Goal: Check status: Check status

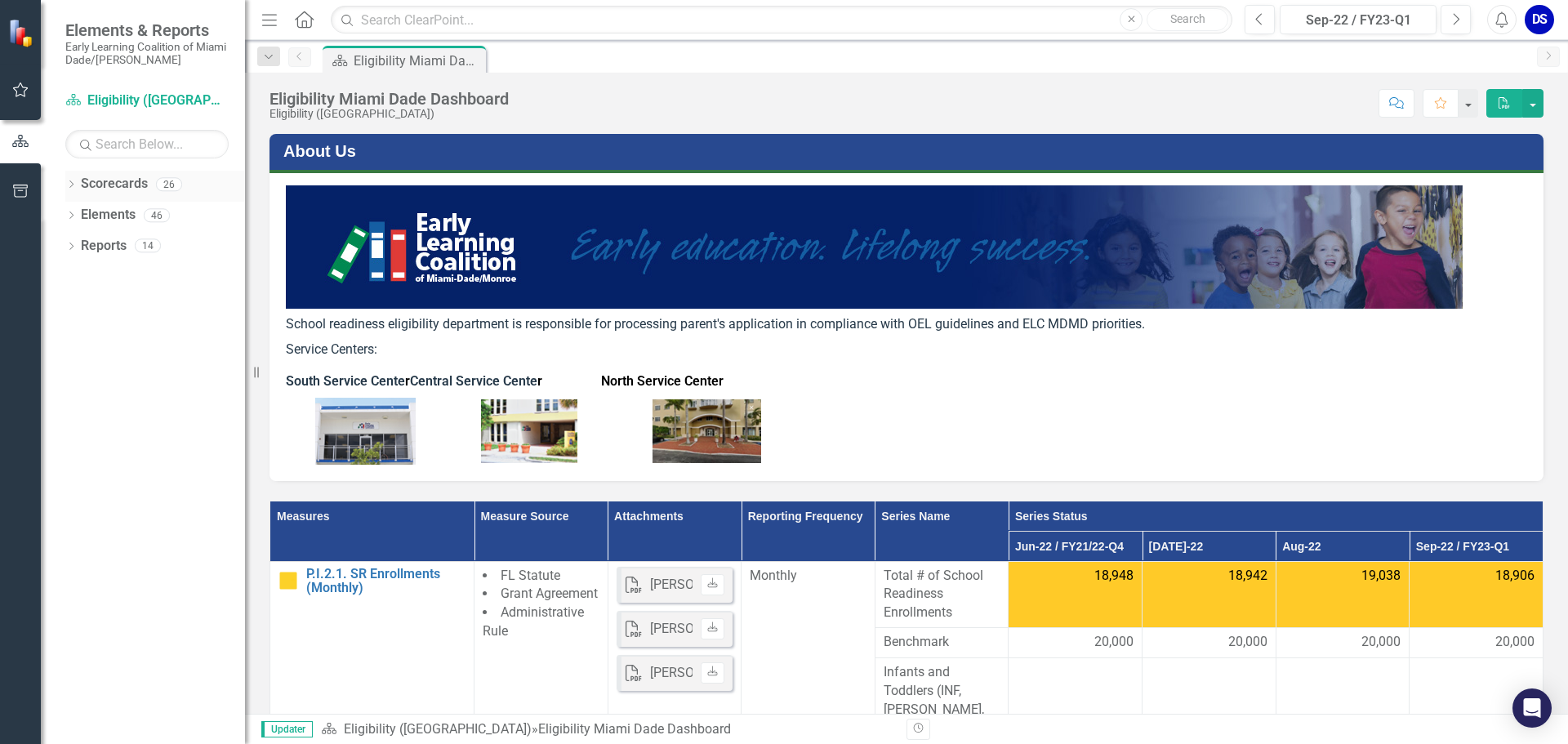
click at [94, 189] on link "Scorecards" at bounding box center [114, 184] width 67 height 19
click at [1464, 25] on button "Next" at bounding box center [1456, 20] width 31 height 30
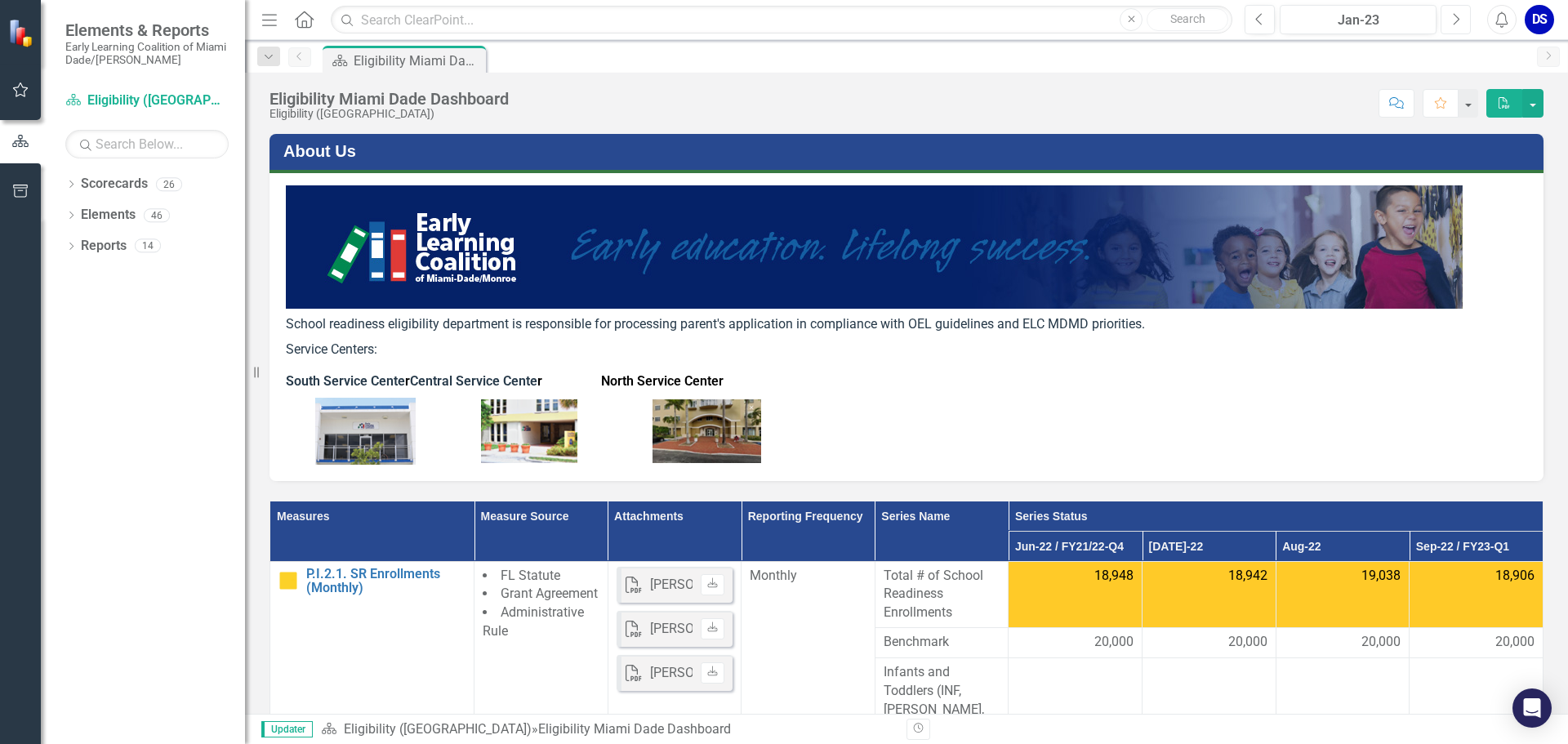
click at [1464, 25] on button "Next" at bounding box center [1456, 20] width 31 height 30
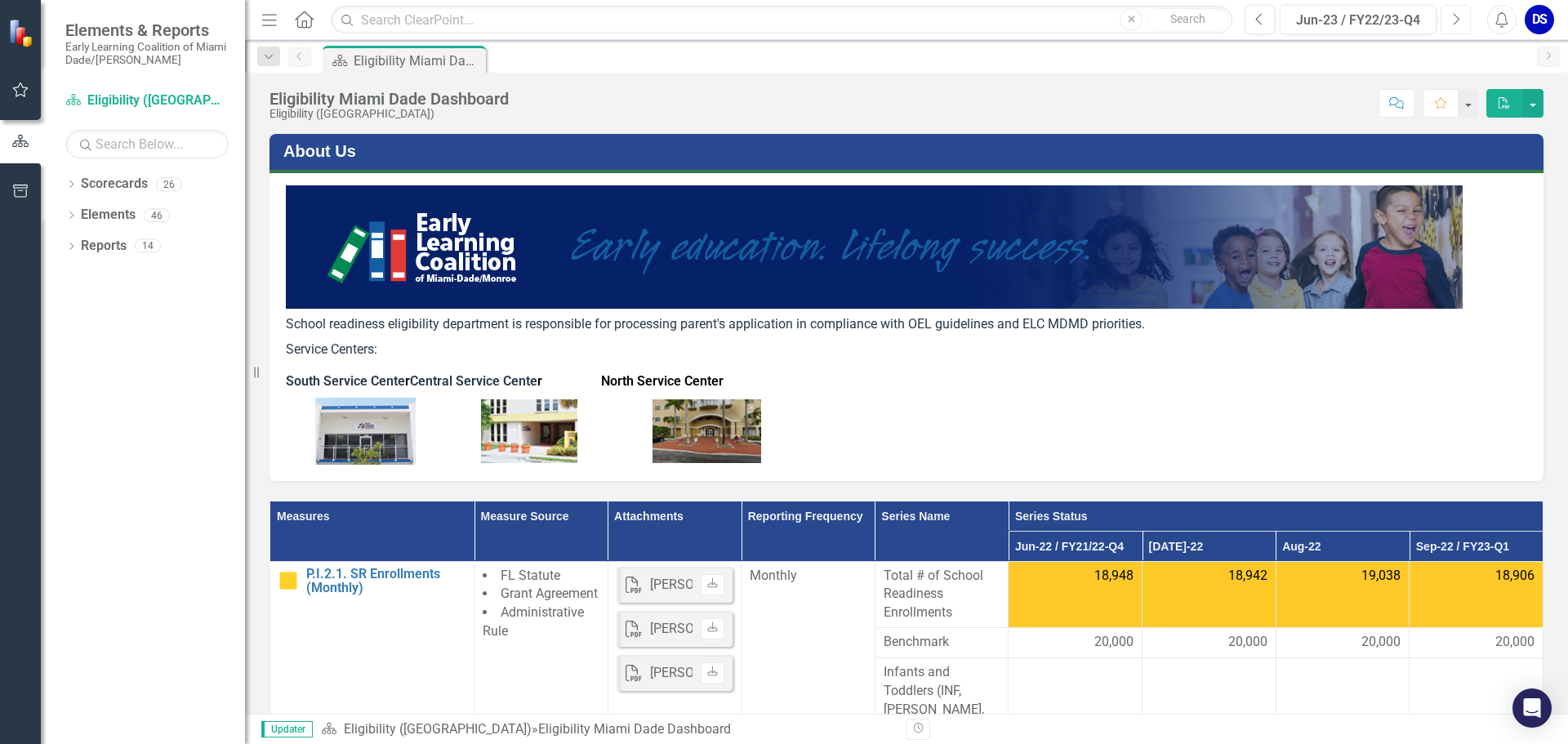
click at [1464, 25] on button "Next" at bounding box center [1456, 20] width 31 height 30
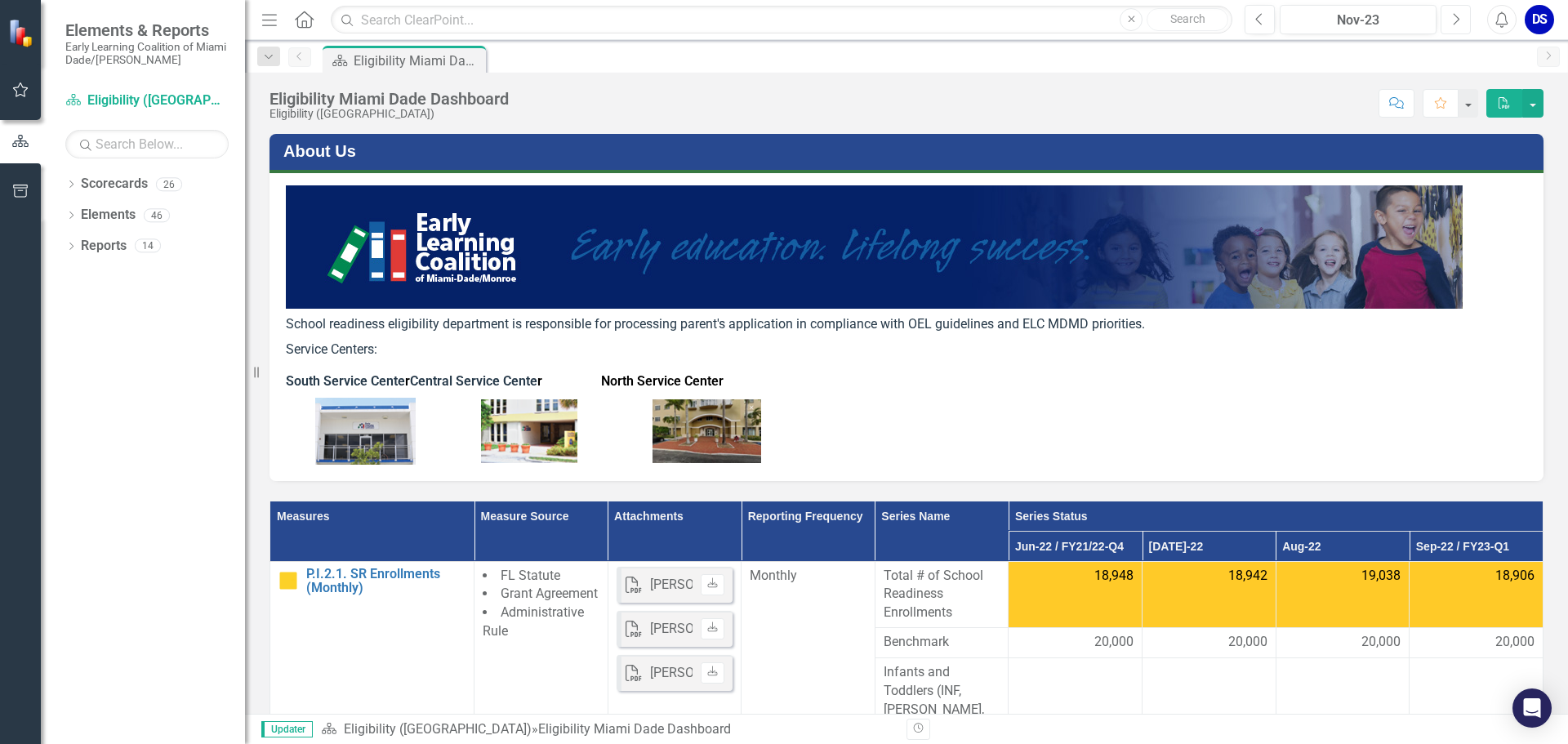
click at [1464, 25] on button "Next" at bounding box center [1456, 20] width 31 height 30
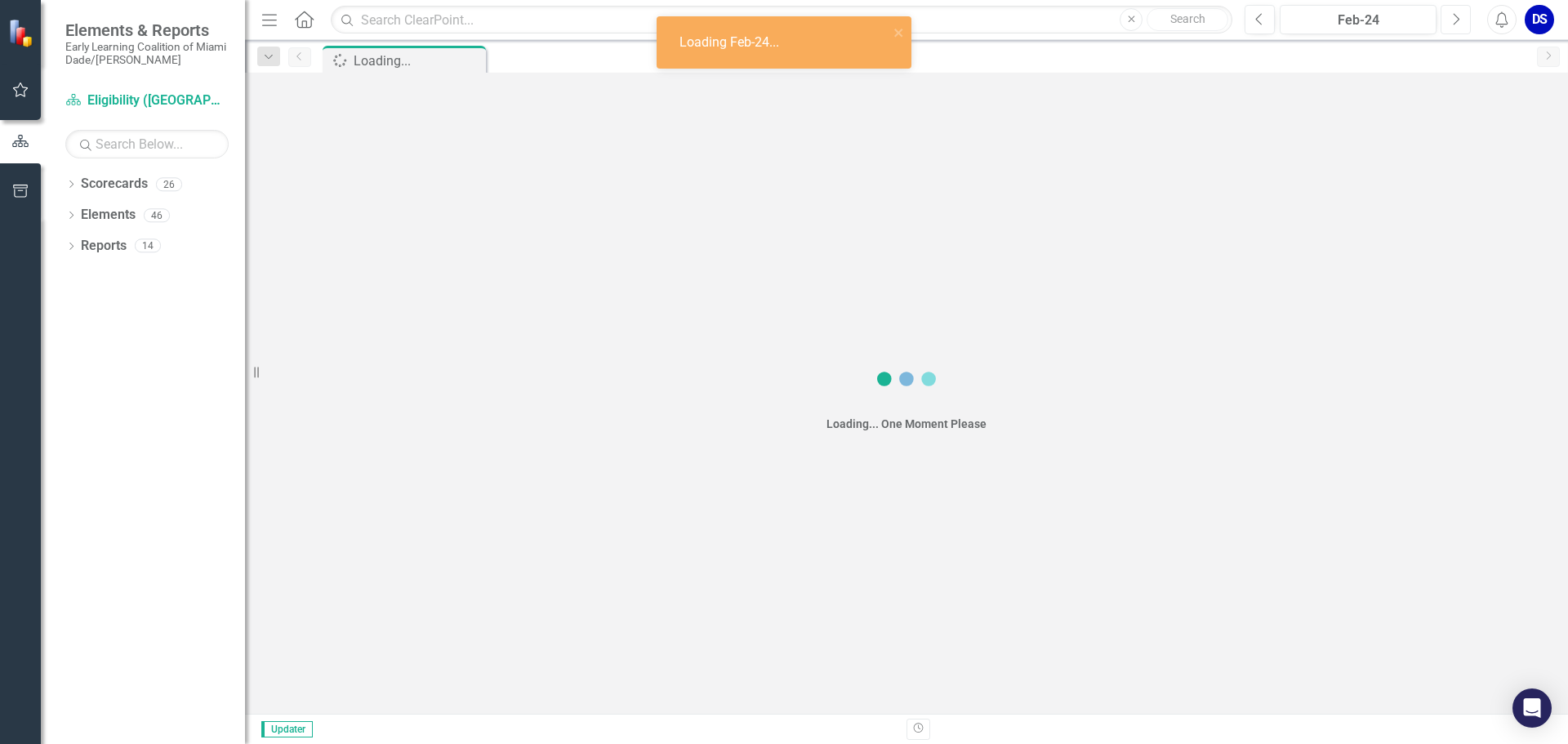
click at [1464, 25] on button "Next" at bounding box center [1456, 20] width 31 height 30
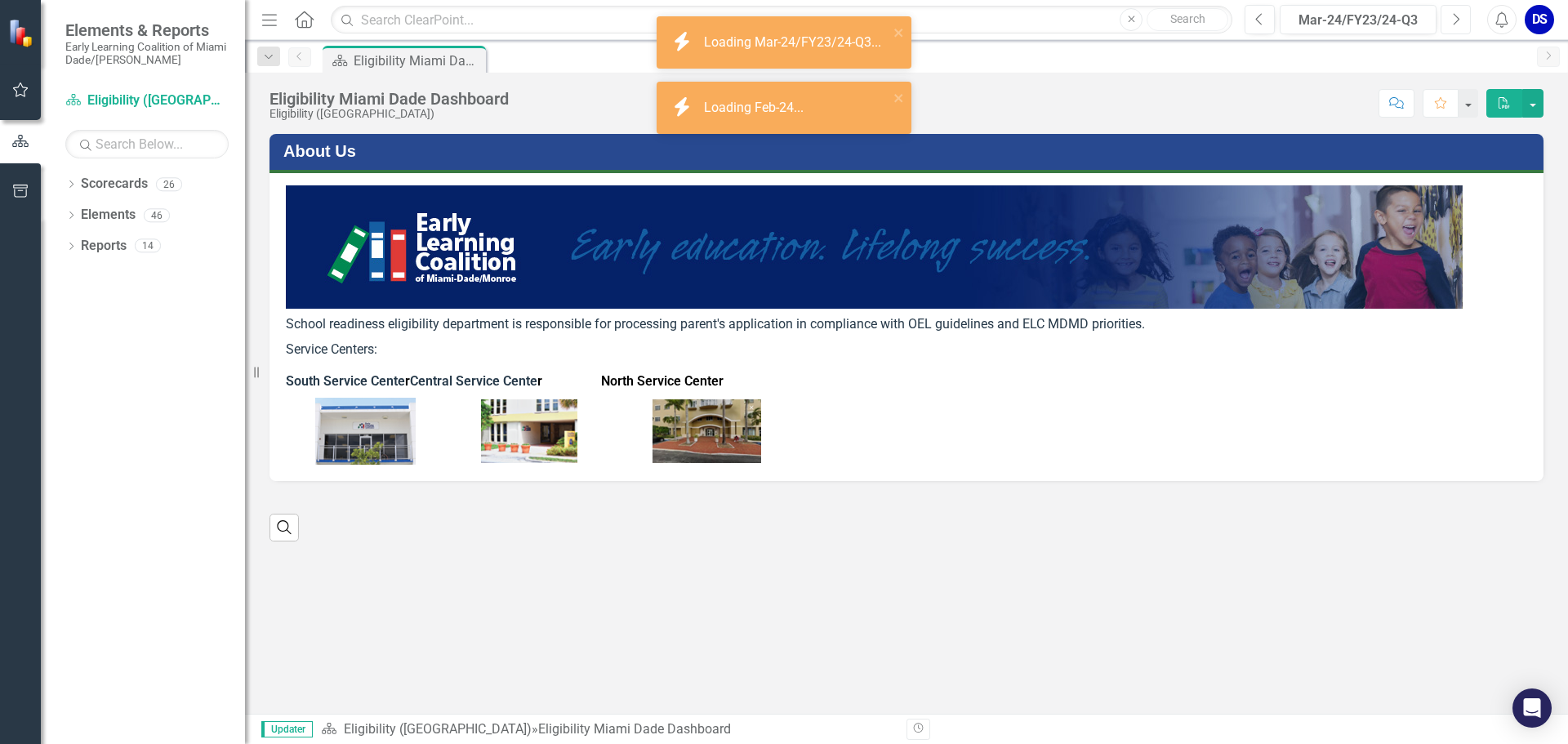
click at [1464, 25] on button "Next" at bounding box center [1456, 20] width 31 height 30
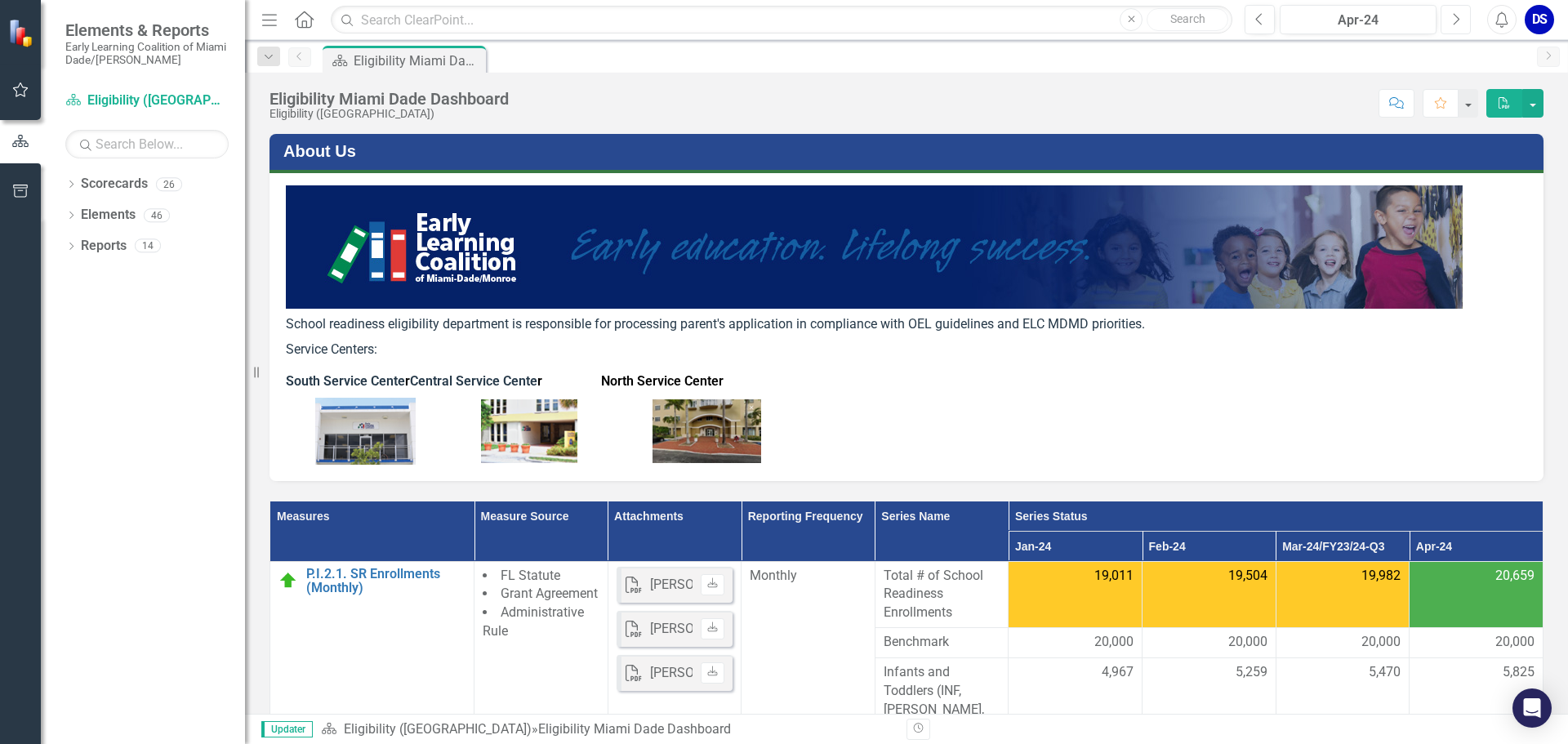
click at [1451, 27] on button "Next" at bounding box center [1456, 20] width 31 height 30
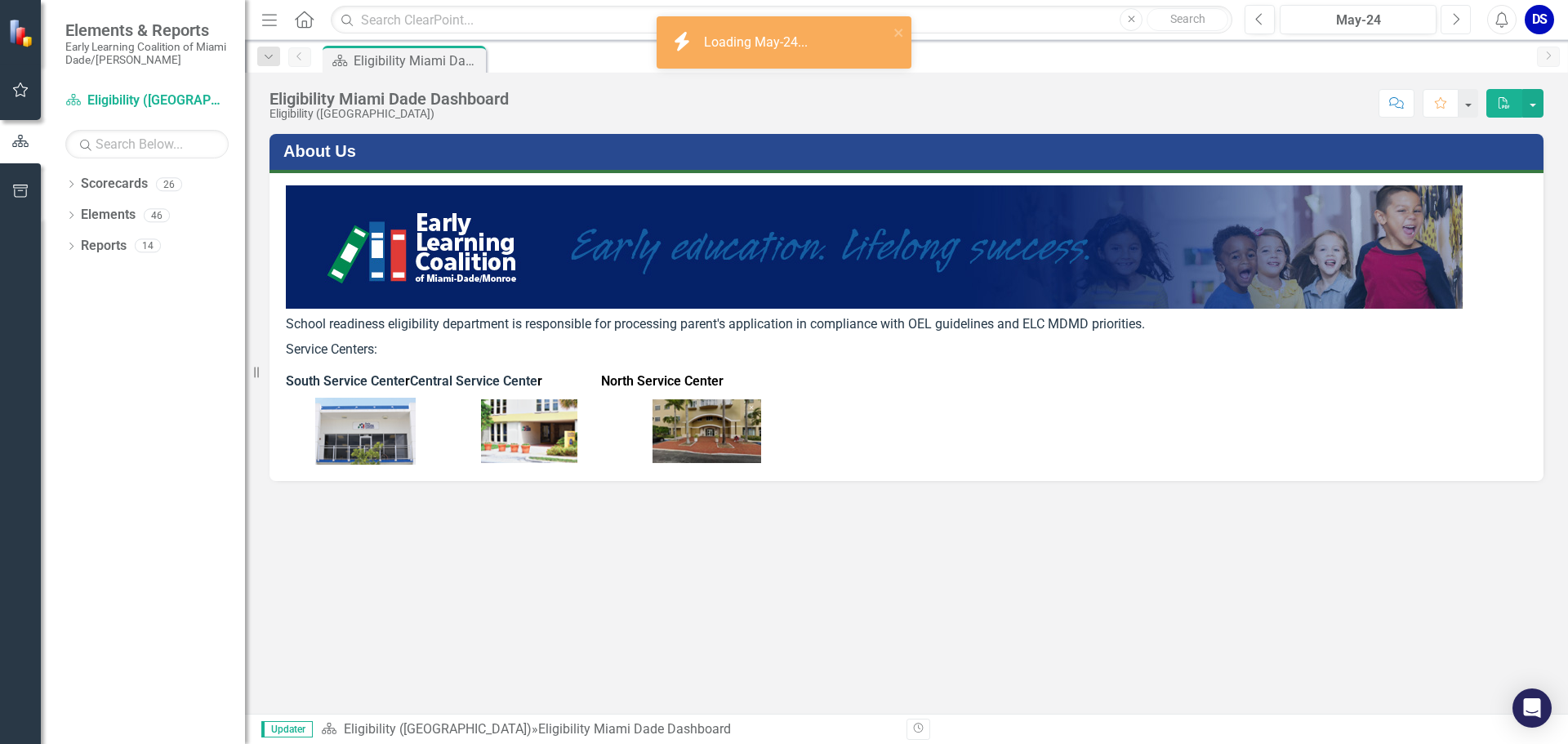
click at [1451, 27] on button "Next" at bounding box center [1456, 20] width 31 height 30
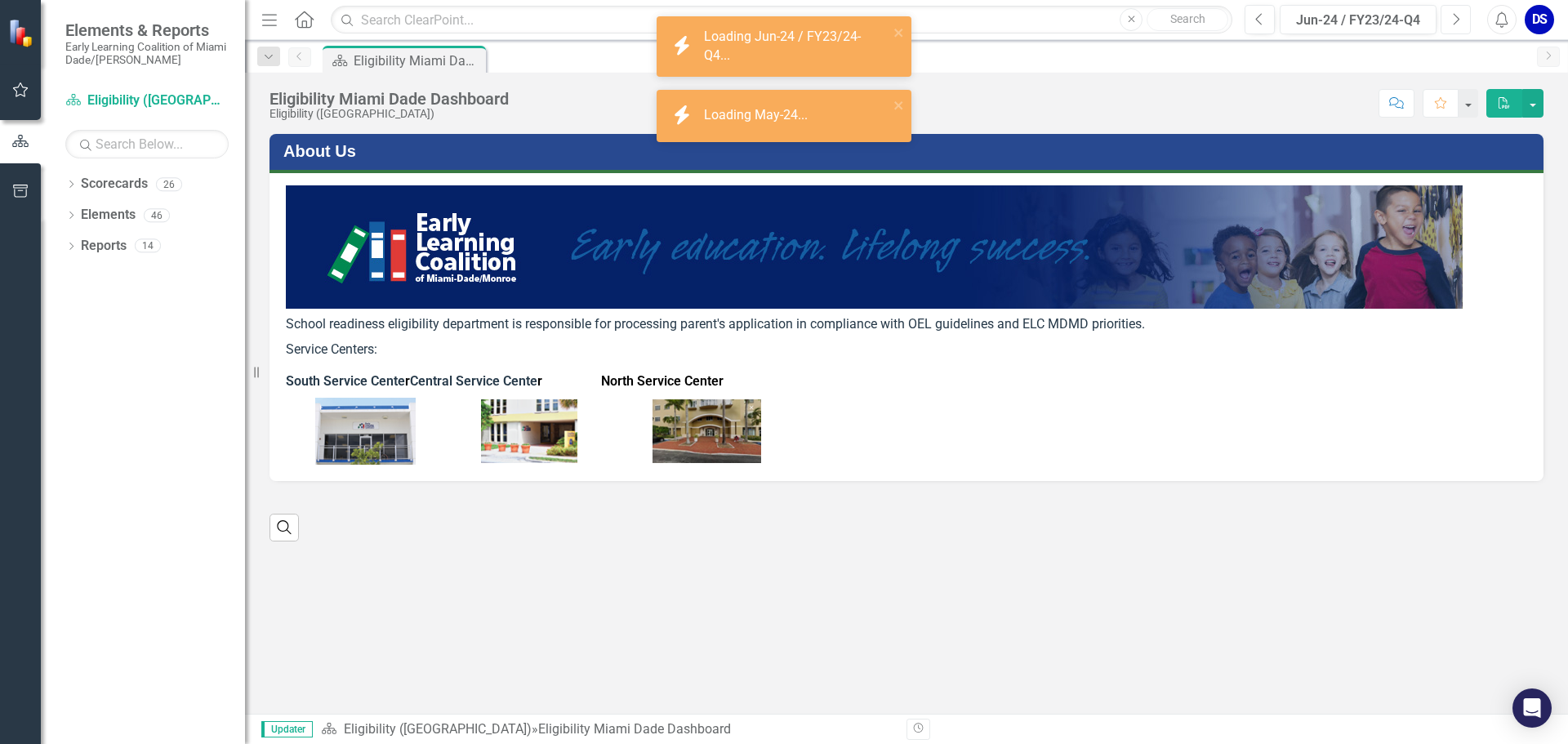
click at [1451, 28] on button "Next" at bounding box center [1456, 20] width 31 height 30
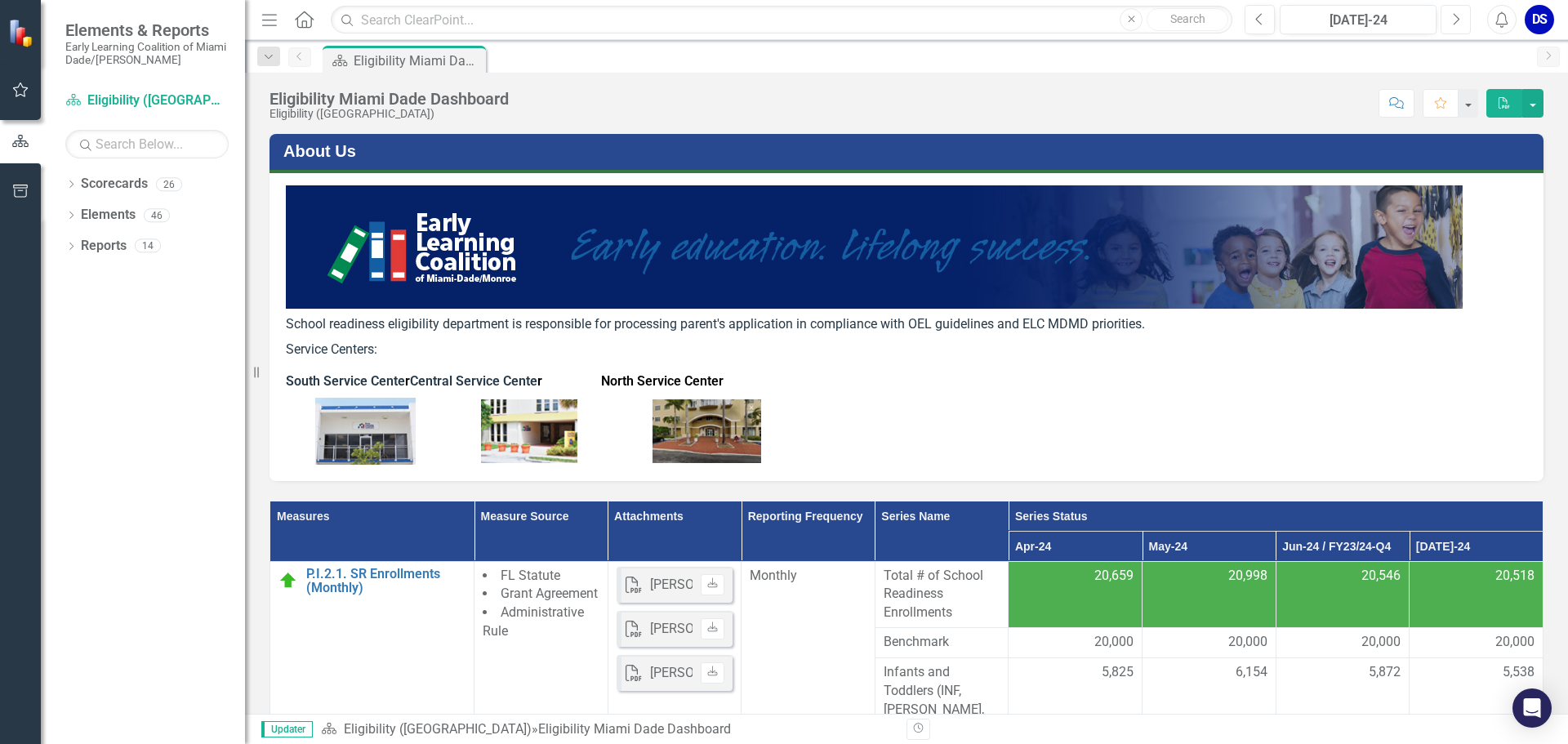
click at [1451, 28] on button "Next" at bounding box center [1456, 20] width 31 height 30
click at [1448, 21] on button "Next" at bounding box center [1456, 20] width 31 height 30
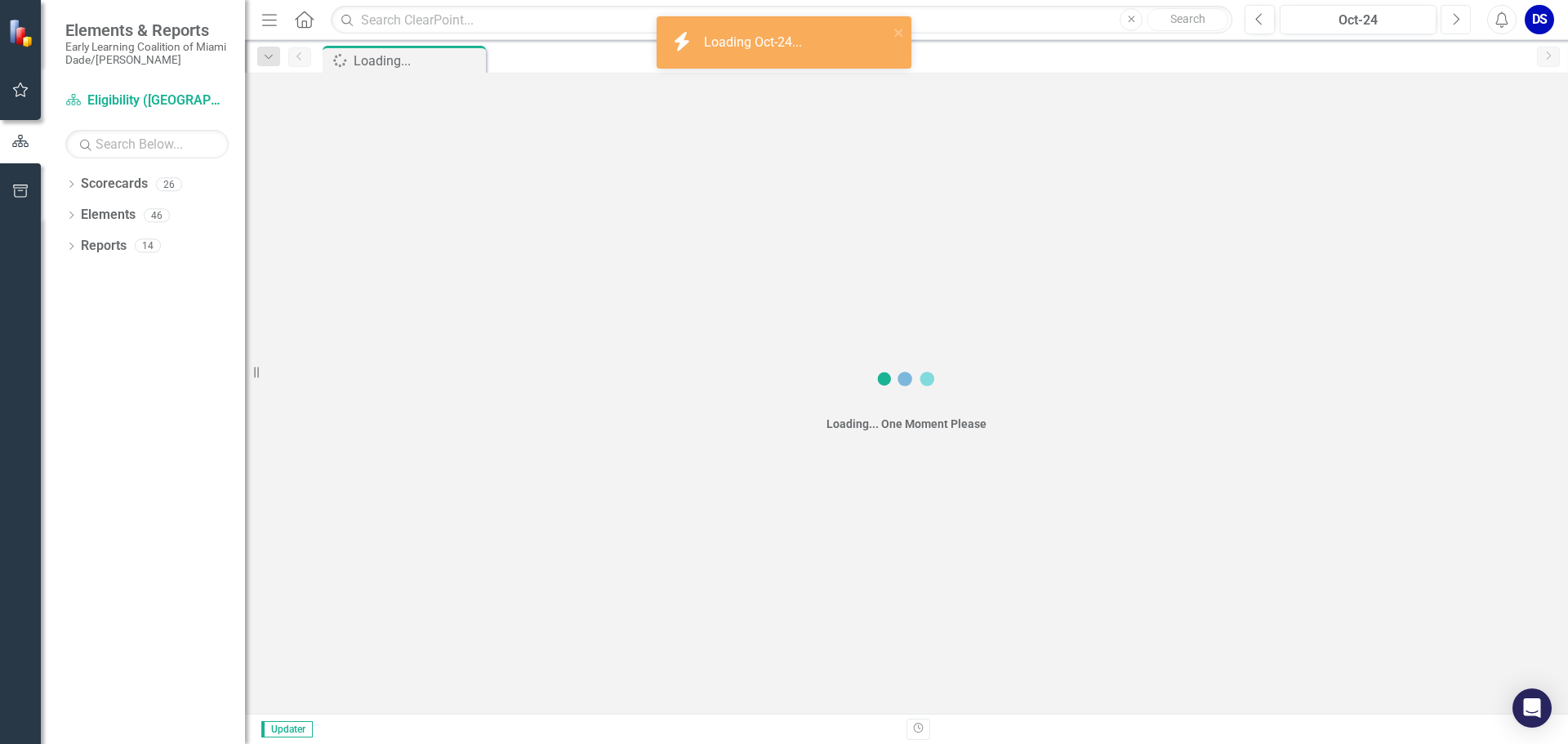
click at [1448, 21] on button "Next" at bounding box center [1456, 20] width 31 height 30
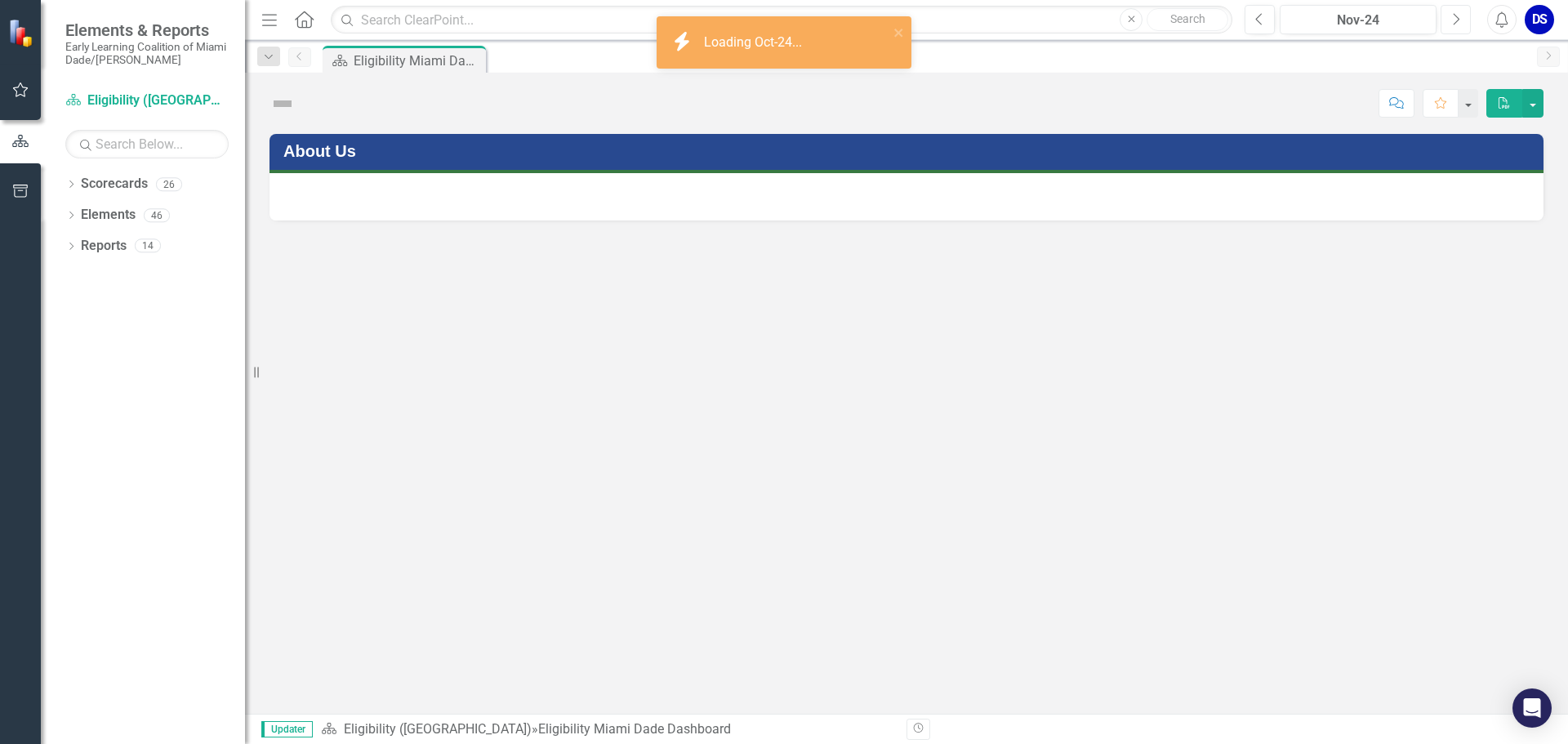
click at [1448, 21] on button "Next" at bounding box center [1456, 20] width 31 height 30
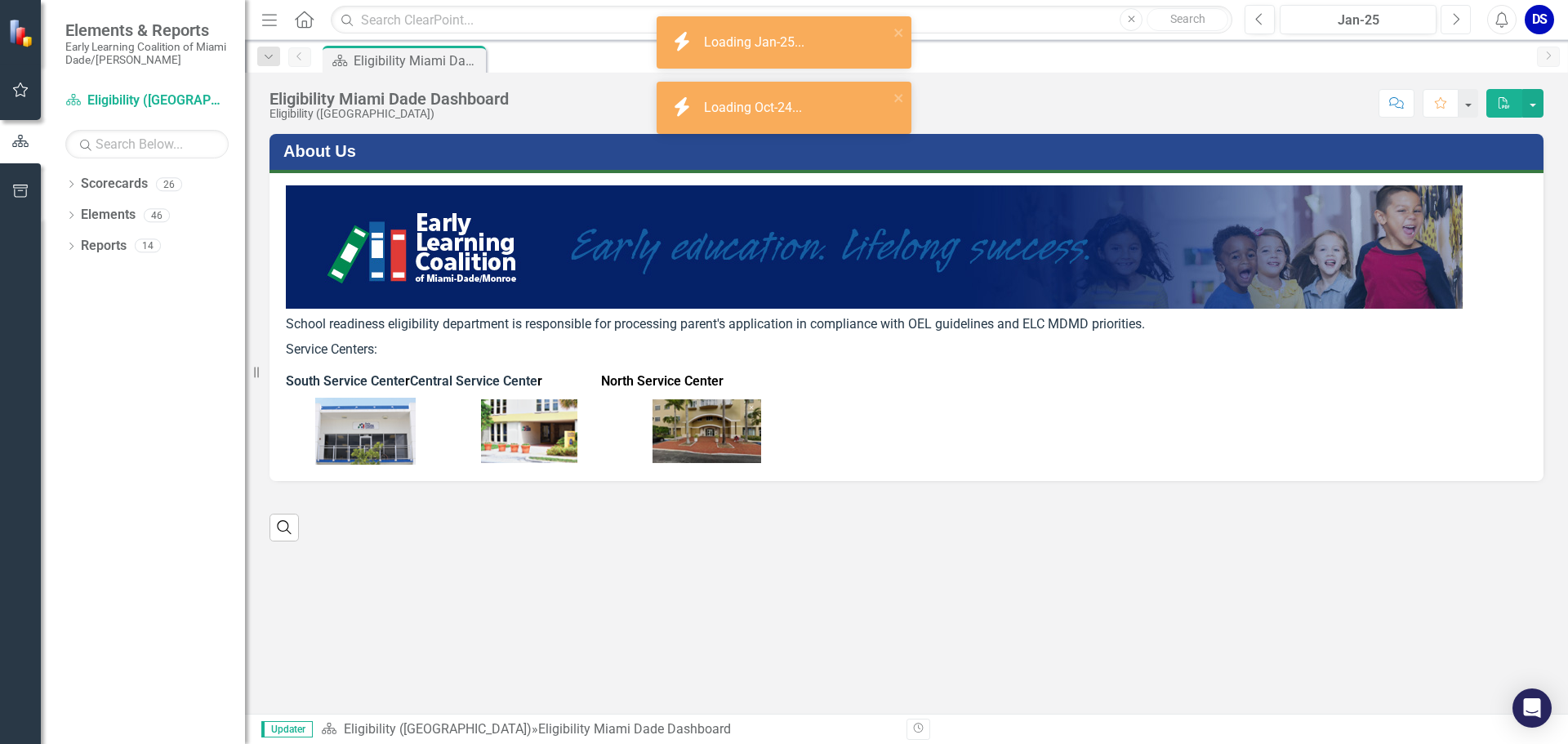
click at [1448, 21] on button "Next" at bounding box center [1456, 20] width 31 height 30
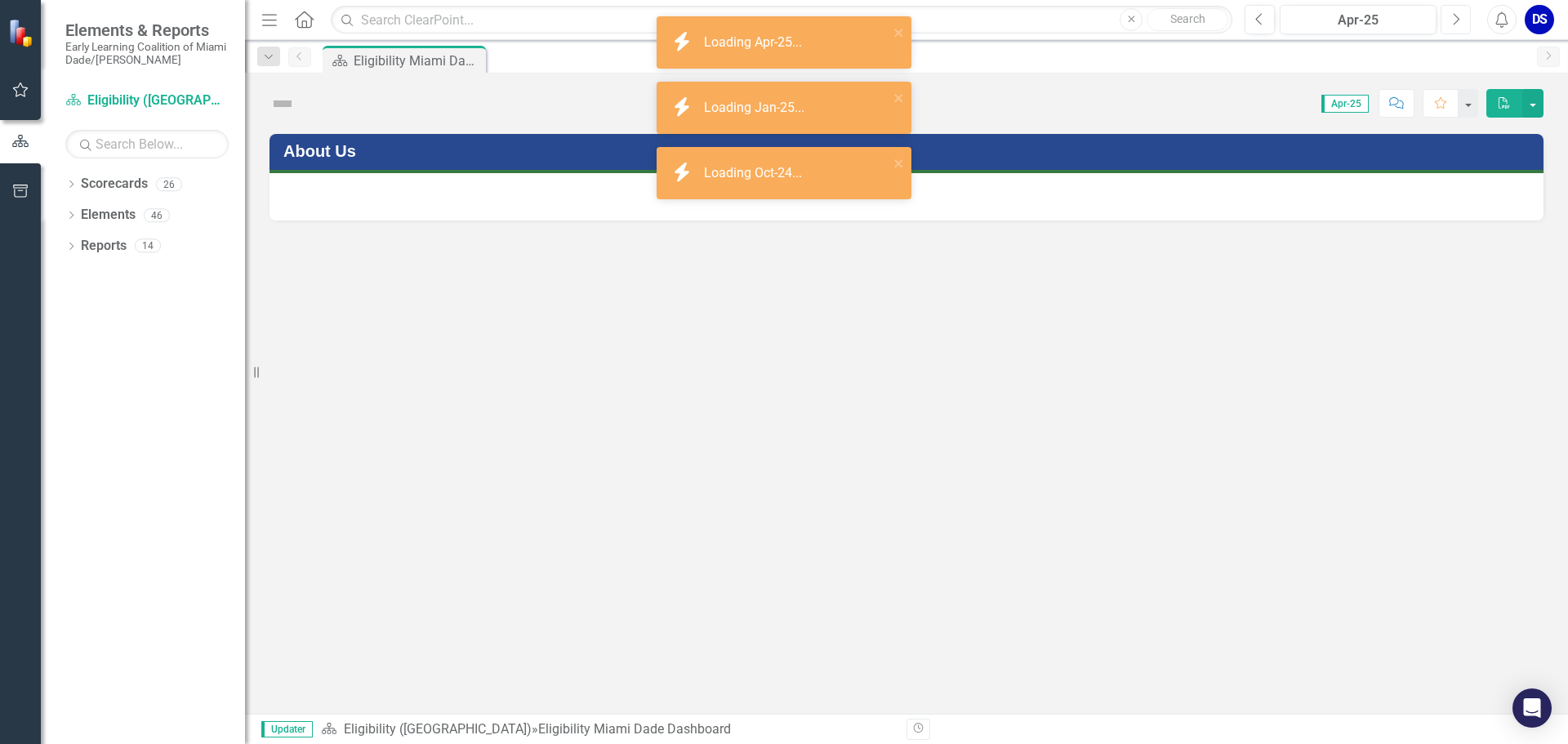
click at [1448, 21] on button "Next" at bounding box center [1456, 20] width 31 height 30
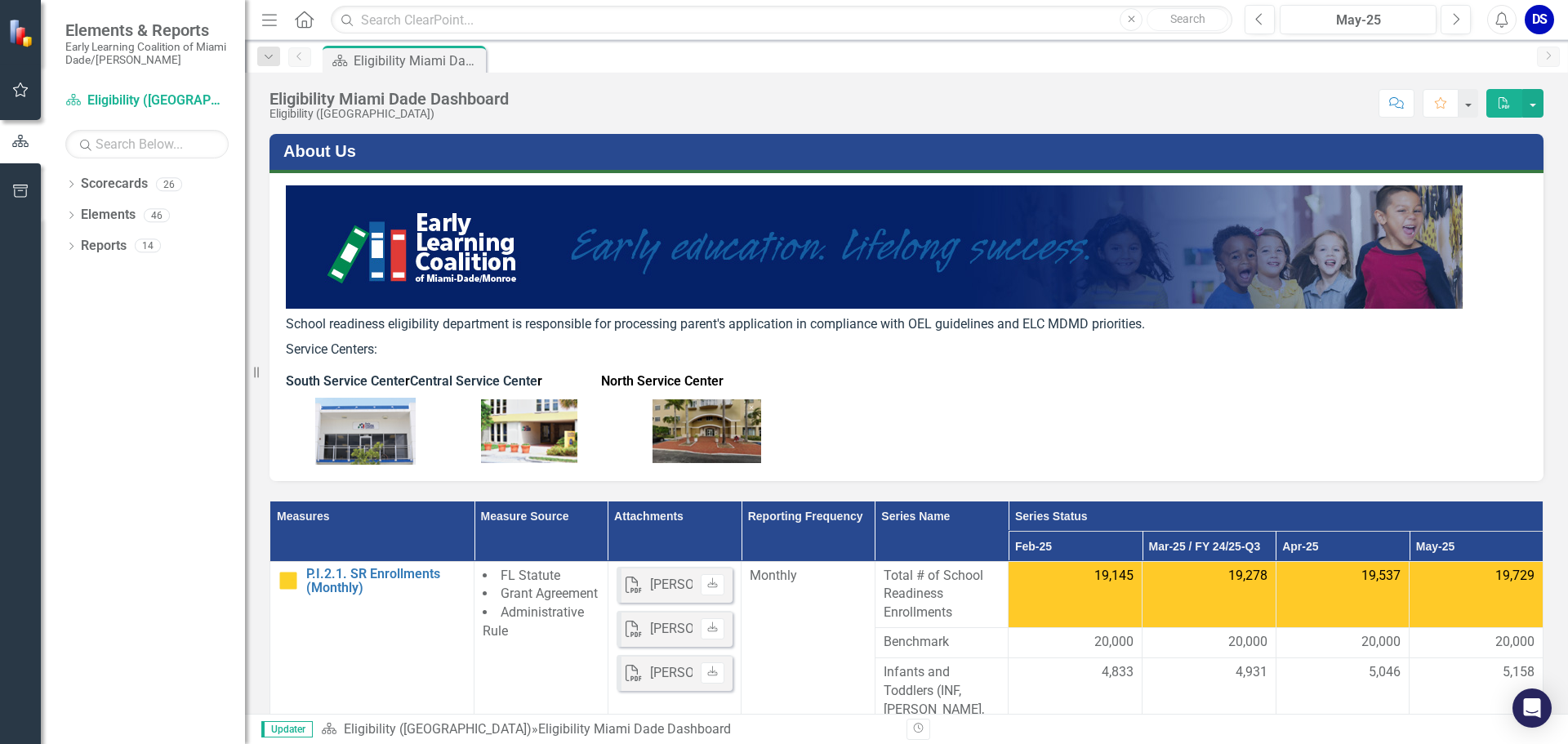
click at [1453, 64] on div "Scorecard Eligibility Miami Dade Dashboard Pin" at bounding box center [923, 59] width 1209 height 26
click at [1465, 30] on button "Next" at bounding box center [1456, 20] width 31 height 30
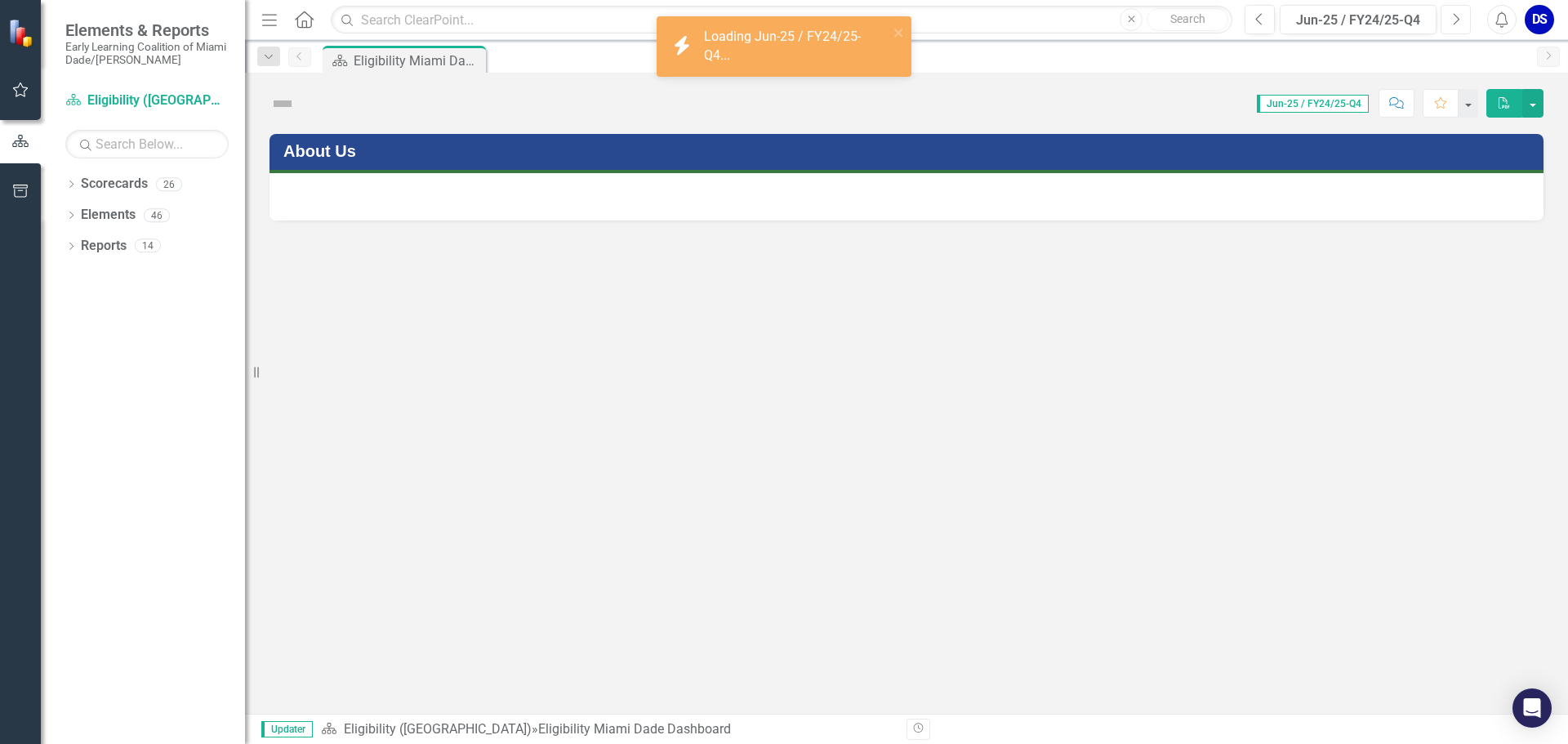
click at [1465, 30] on button "Next" at bounding box center [1456, 20] width 31 height 30
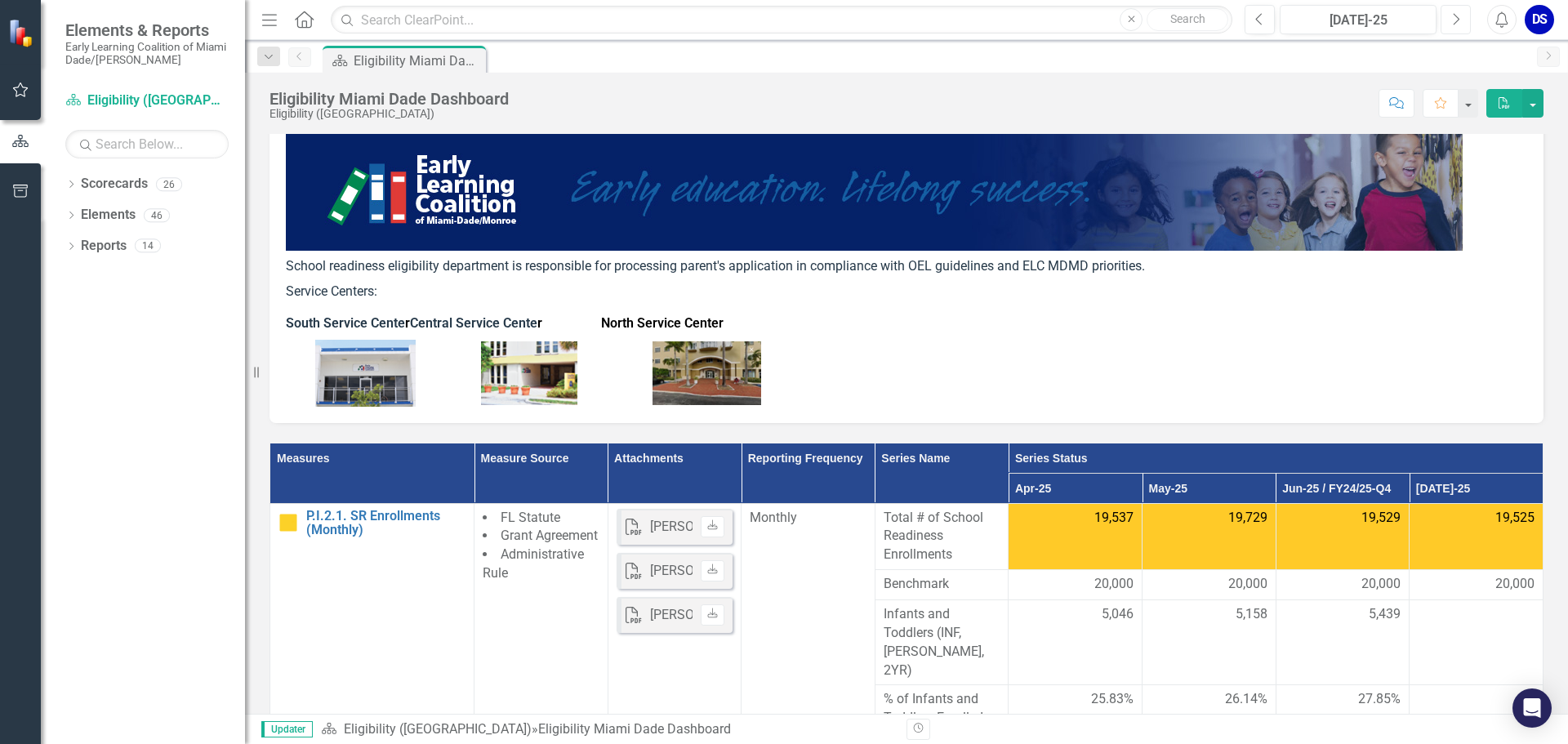
scroll to position [82, 0]
